Goal: Transaction & Acquisition: Purchase product/service

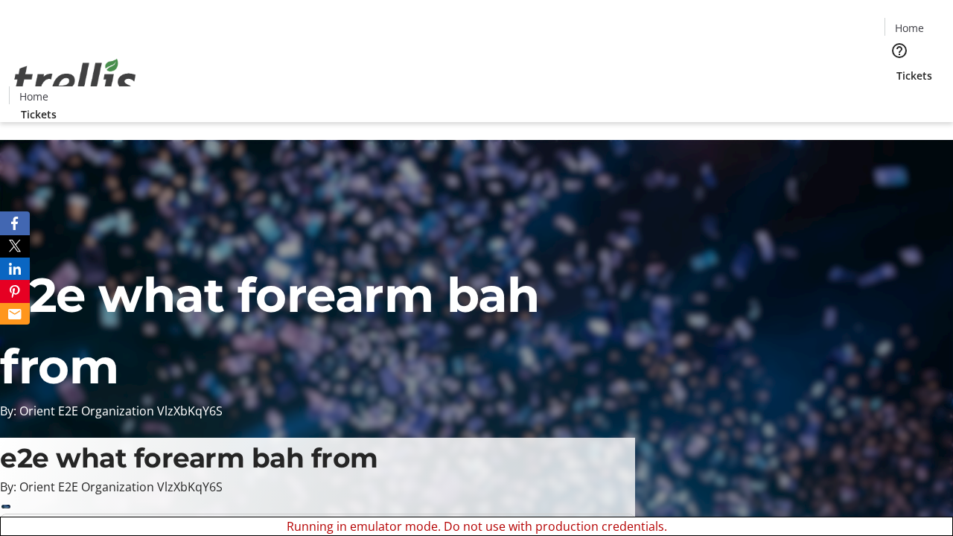
click at [896, 68] on span "Tickets" at bounding box center [914, 76] width 36 height 16
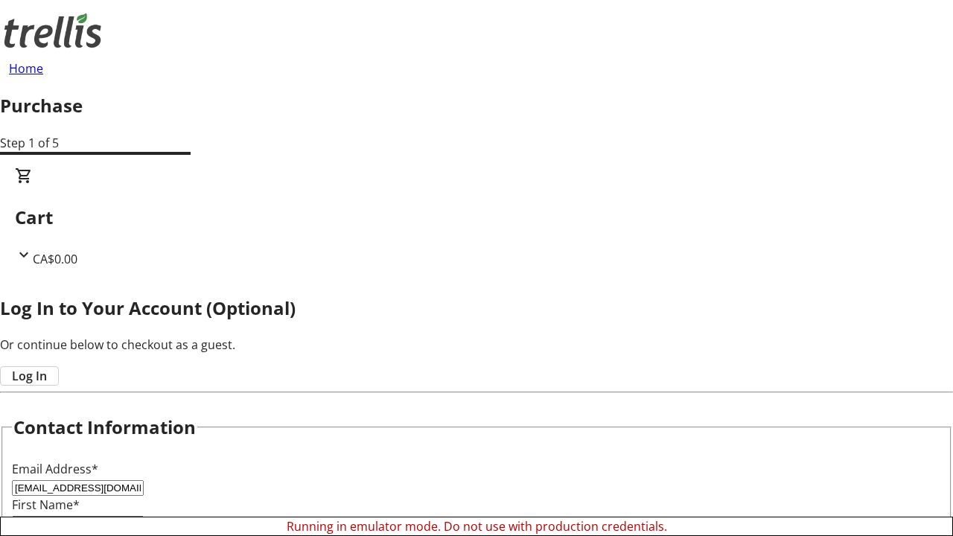
type input "[EMAIL_ADDRESS][DOMAIN_NAME]"
type input "Davion"
type input "[PERSON_NAME]"
